Goal: Navigation & Orientation: Understand site structure

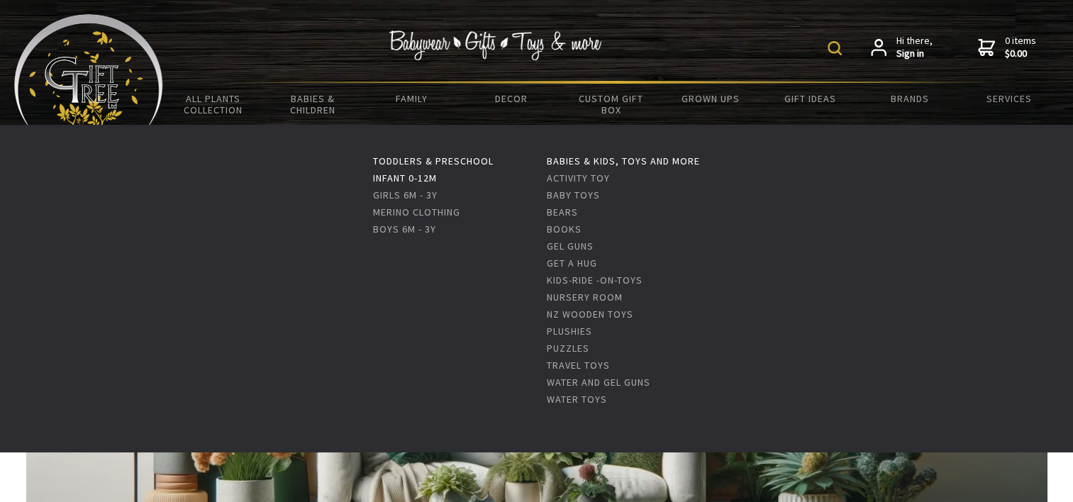
drag, startPoint x: 0, startPoint y: 0, endPoint x: 392, endPoint y: 179, distance: 431.0
click at [392, 179] on link "Infant 0-12m" at bounding box center [405, 178] width 64 height 13
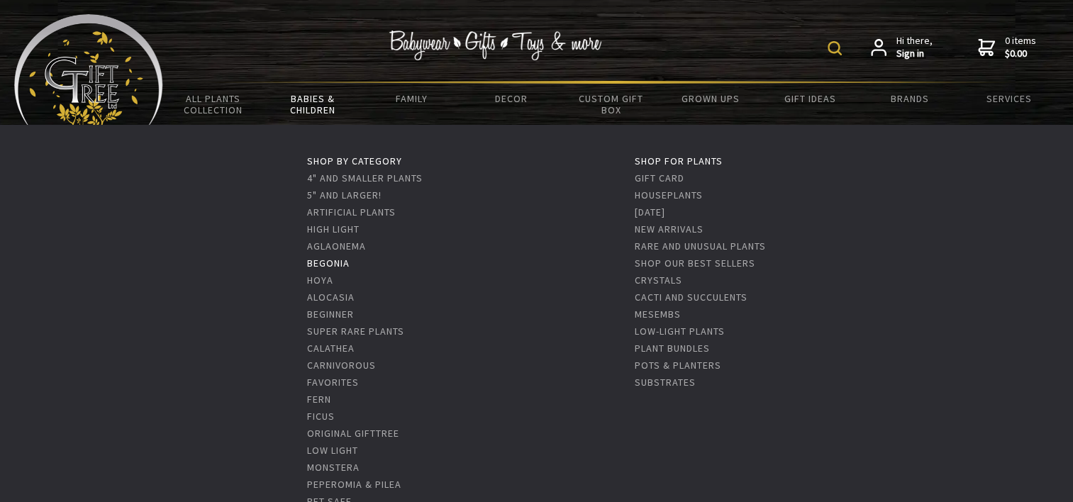
click at [338, 260] on link "Begonia" at bounding box center [328, 263] width 43 height 13
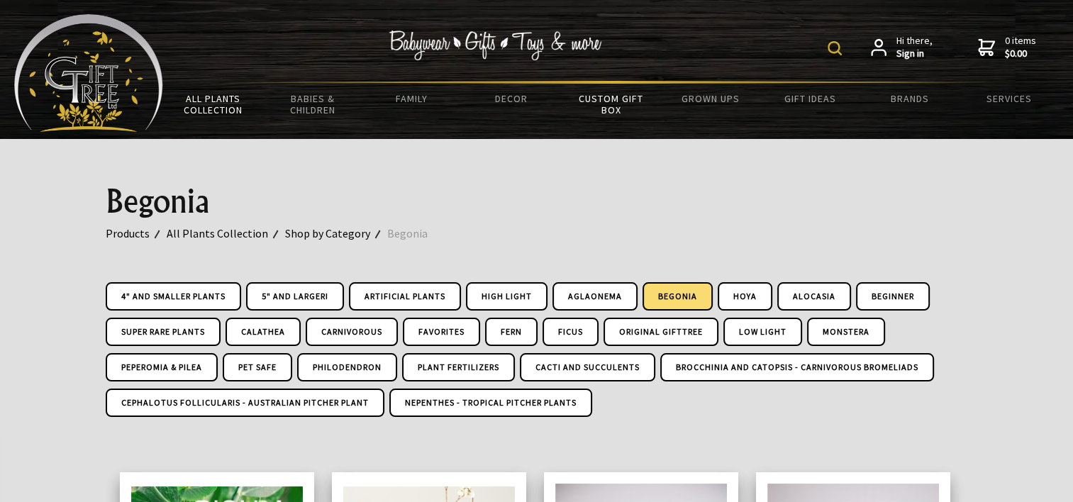
click at [604, 99] on link "Custom Gift Box" at bounding box center [610, 104] width 99 height 41
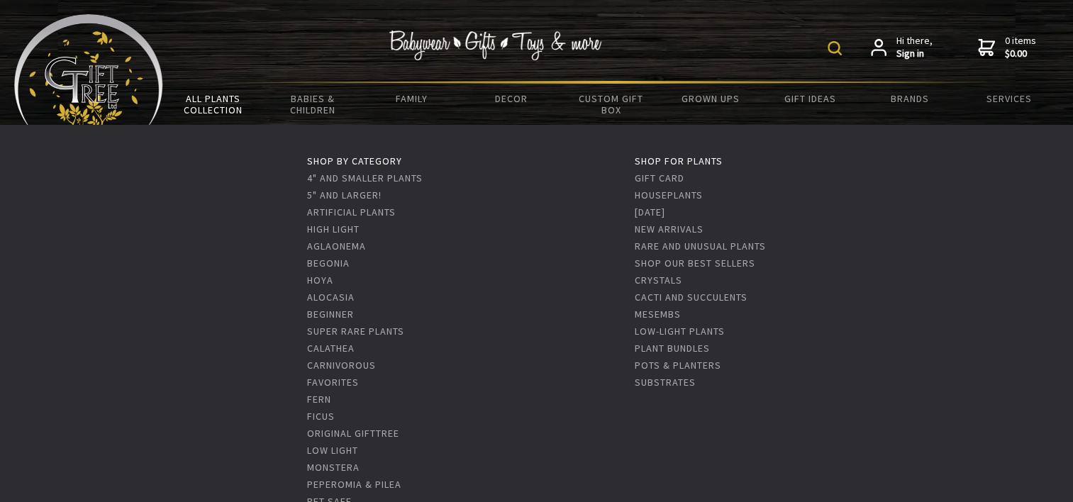
click at [206, 116] on link "All Plants Collection" at bounding box center [212, 104] width 99 height 41
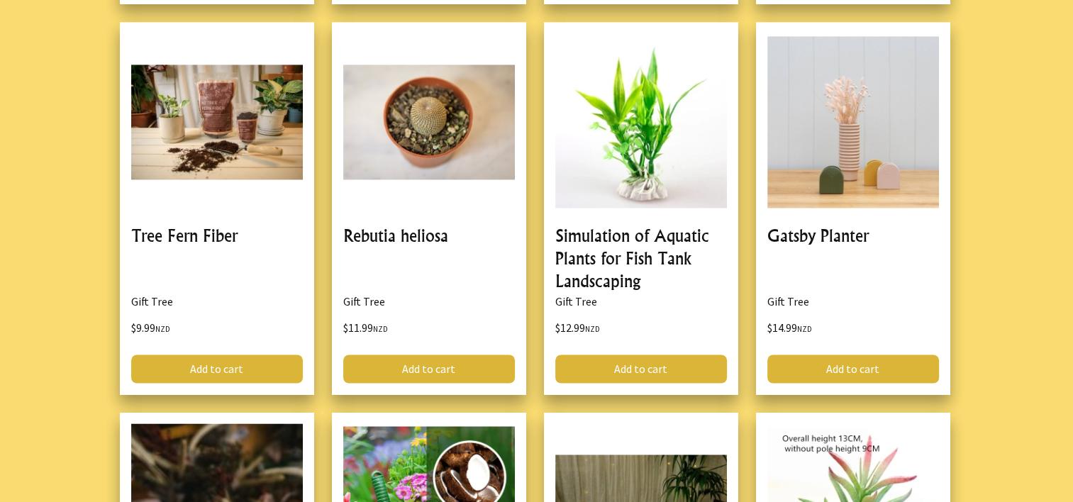
scroll to position [2270, 0]
